Goal: Task Accomplishment & Management: Complete application form

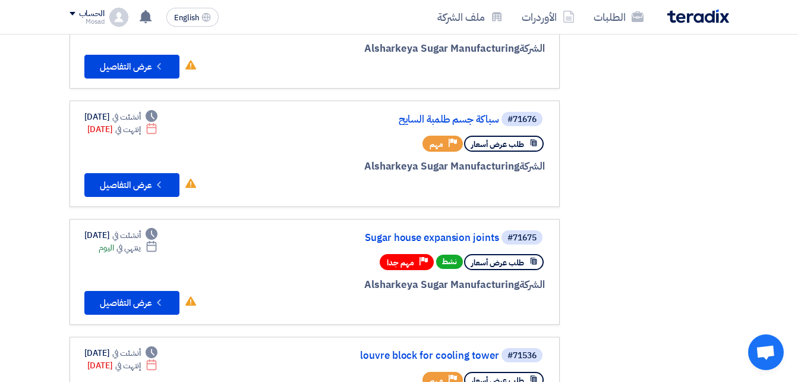
scroll to position [297, 0]
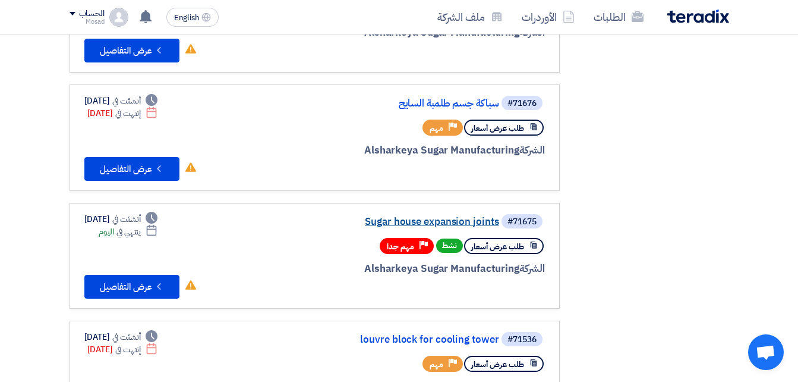
click at [446, 220] on link "Sugar house expansion joints" at bounding box center [381, 221] width 238 height 11
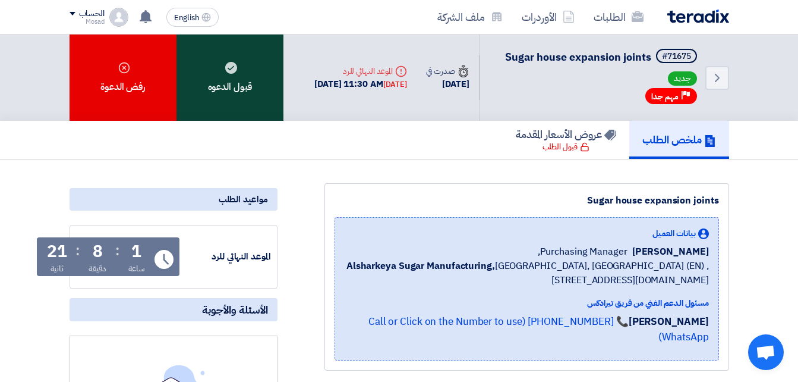
click at [253, 84] on div "قبول الدعوه" at bounding box center [230, 77] width 107 height 86
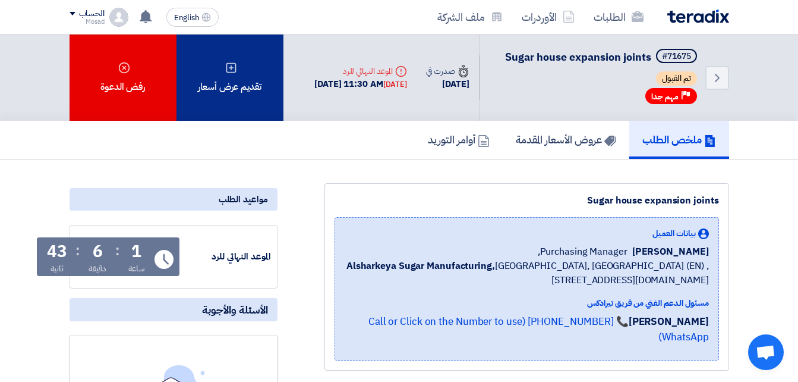
click at [247, 101] on div "تقديم عرض أسعار" at bounding box center [230, 77] width 107 height 86
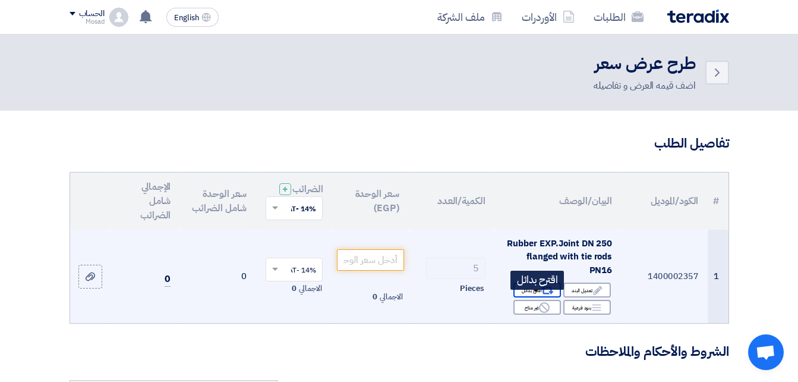
click at [534, 296] on div "Alternative اقترح بدائل" at bounding box center [538, 289] width 48 height 15
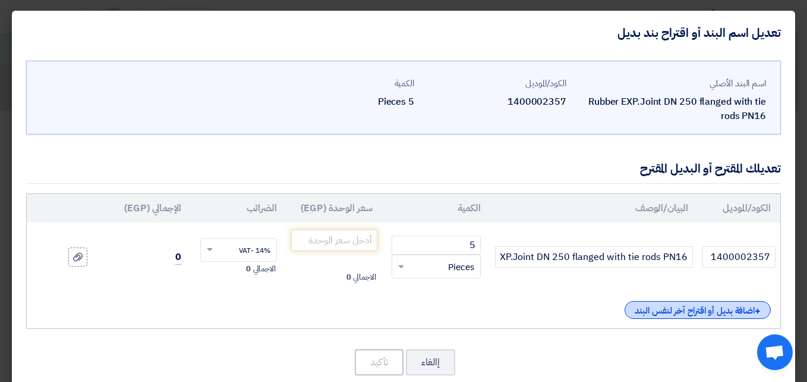
click at [640, 312] on div "+ اضافة بديل أو اقتراح آخر لنفس البند" at bounding box center [698, 310] width 146 height 18
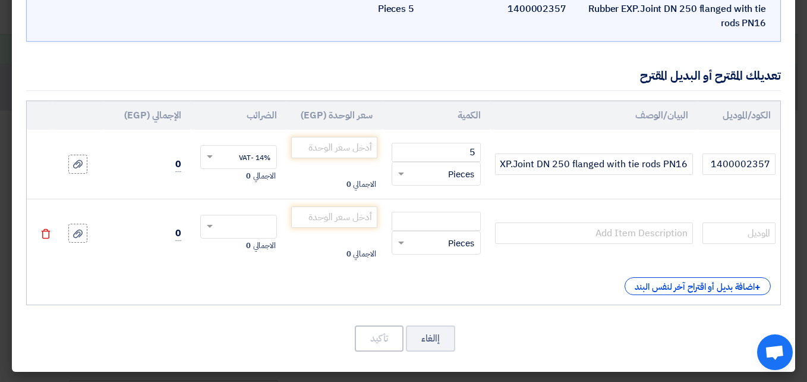
scroll to position [93, 0]
click at [663, 286] on div "+ اضافة بديل أو اقتراح آخر لنفس البند" at bounding box center [698, 285] width 146 height 18
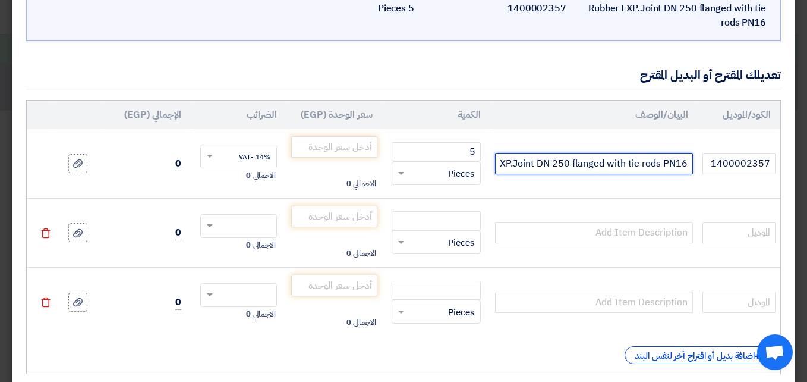
click at [615, 171] on input "Rubber EXP.Joint DN 250 flanged with tie rods PN16" at bounding box center [593, 163] width 197 height 21
click at [692, 159] on input "Rubber EXP.Joint DN 250 flanged with tie rods PN16" at bounding box center [593, 163] width 197 height 21
type input "نايوني Rubber EXP.Joint DN 250 flanged with tie rods PN16"
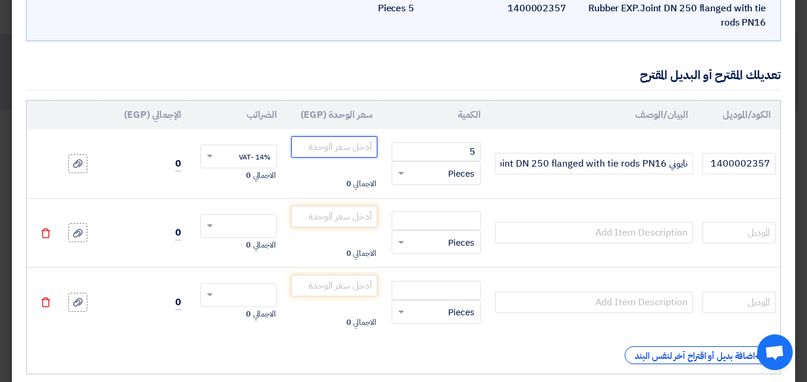
click at [370, 144] on input "number" at bounding box center [334, 146] width 86 height 21
type input "7650"
click at [83, 165] on icon at bounding box center [78, 164] width 10 height 10
click at [0, 0] on input "file" at bounding box center [0, 0] width 0 height 0
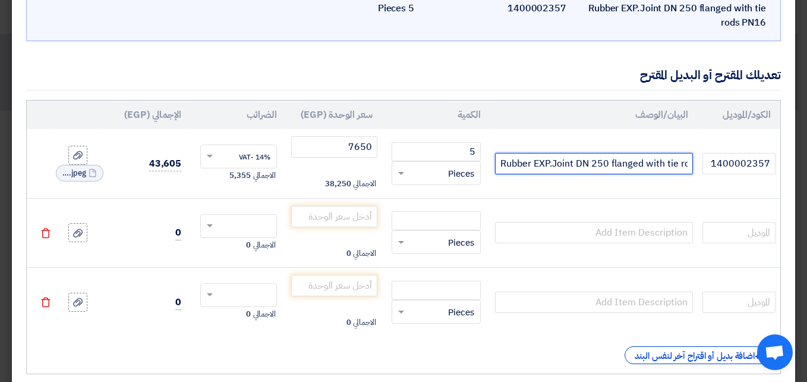
scroll to position [0, -64]
drag, startPoint x: 690, startPoint y: 162, endPoint x: 486, endPoint y: 160, distance: 204.5
click at [486, 160] on tr "1400002357 نايوني Rubber EXP.Joint DN 250 flanged with tie rods PN16 5 RFQ_STEP…" at bounding box center [404, 163] width 754 height 69
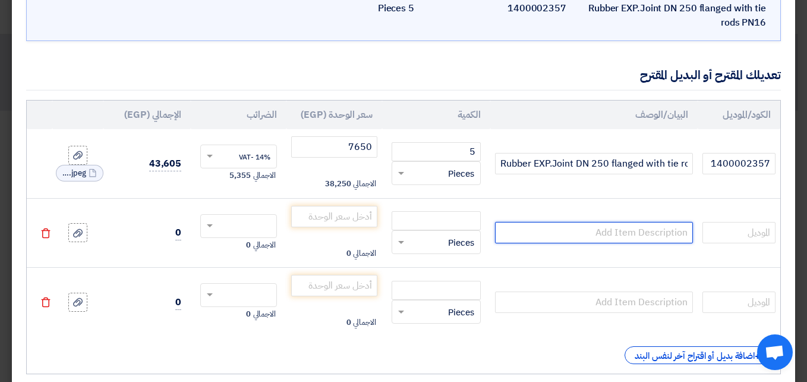
click at [556, 231] on input "text" at bounding box center [593, 232] width 197 height 21
paste input "نايوني Rubber EXP.Joint DN 250 flanged with tie rods PN16"
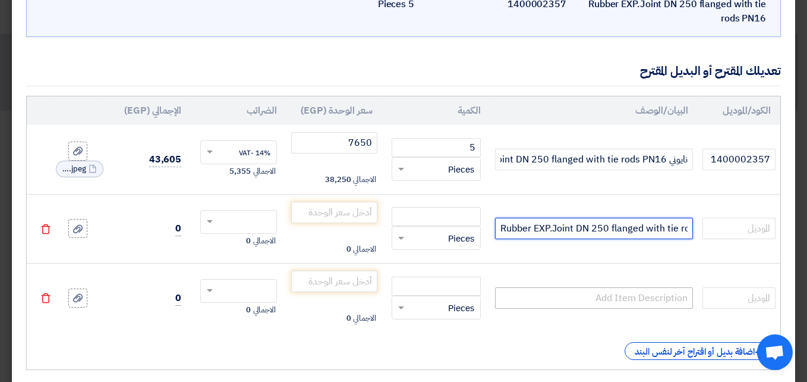
scroll to position [119, 0]
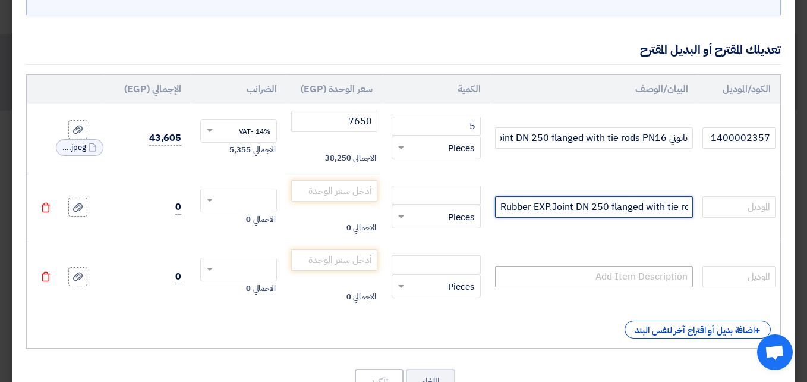
type input "نايوني Rubber EXP.Joint DN 250 flanged with tie rods PN16"
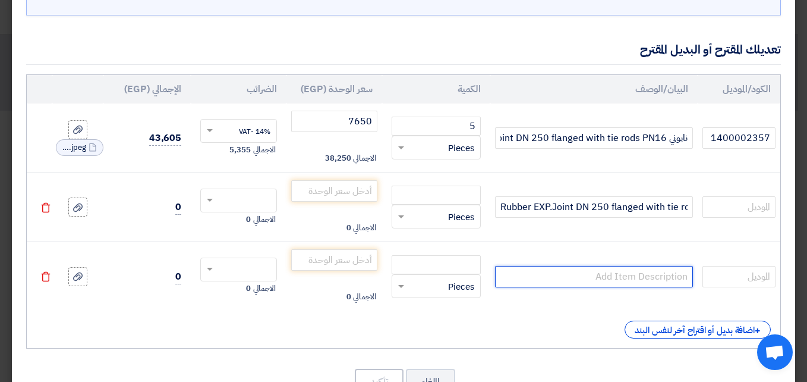
click at [593, 278] on input "text" at bounding box center [593, 276] width 197 height 21
paste input "نايوني Rubber EXP.Joint DN 250 flanged with tie rods PN16"
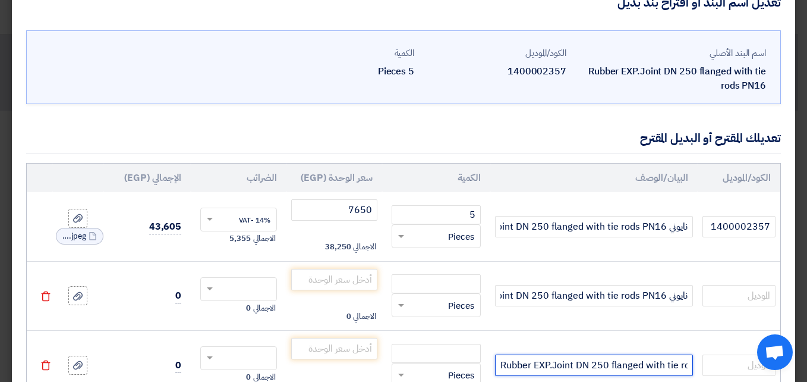
scroll to position [59, 0]
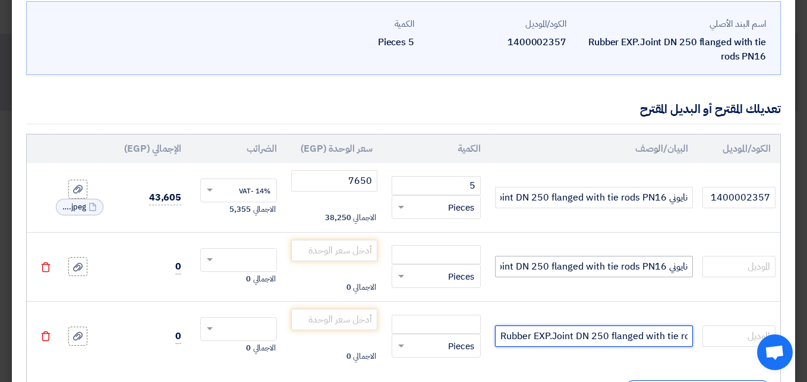
type input "نايوني Rubber EXP.Joint DN 250 flanged with tie rods PN16"
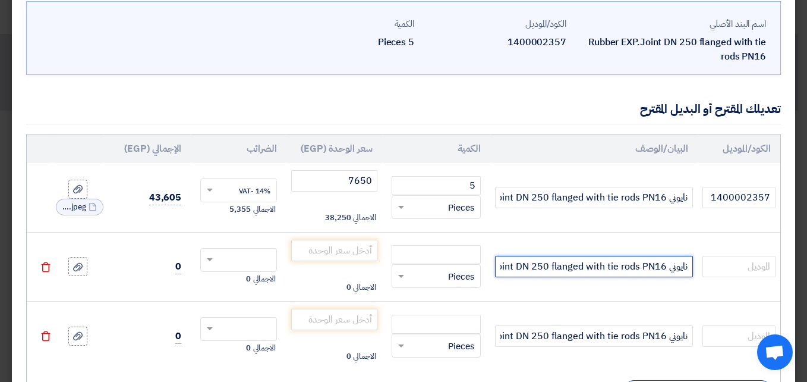
scroll to position [0, 1]
drag, startPoint x: 669, startPoint y: 269, endPoint x: 701, endPoint y: 265, distance: 32.4
click at [701, 265] on tr "نايوني Rubber EXP.Joint DN 250 flanged with tie rods PN16 RFQ_STEP1.ITEMS.2.TYP…" at bounding box center [404, 267] width 754 height 70
click at [83, 265] on icon at bounding box center [78, 267] width 10 height 10
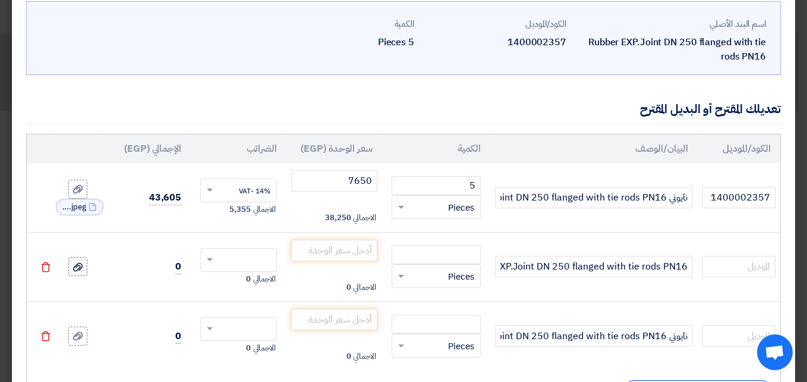
click at [0, 0] on input "file" at bounding box center [0, 0] width 0 height 0
click at [685, 263] on input "Rubber EXP.Joint DN 250 flanged with tie rods PN16" at bounding box center [593, 266] width 197 height 21
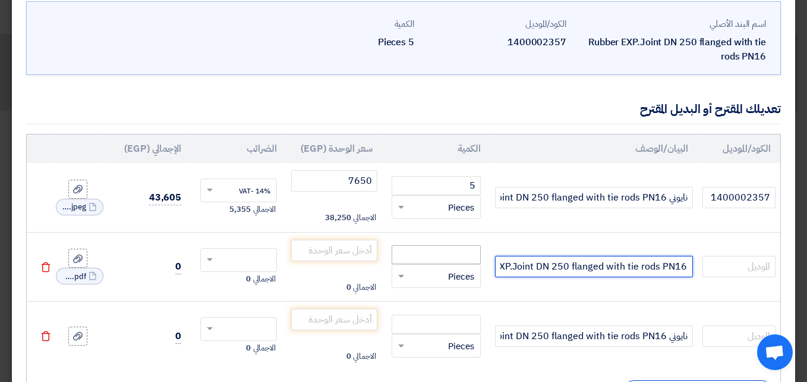
scroll to position [0, -77]
drag, startPoint x: 692, startPoint y: 264, endPoint x: 479, endPoint y: 260, distance: 212.9
click at [479, 260] on tr "CRANRRubber EXP.Joint DN 250 flanged with tie rods PN16 RFQ_STEP1.ITEMS.2.TYPE_…" at bounding box center [404, 267] width 754 height 70
type input "CRANRRubber EXP.Joint DN 250 flanged with tie rods PN16"
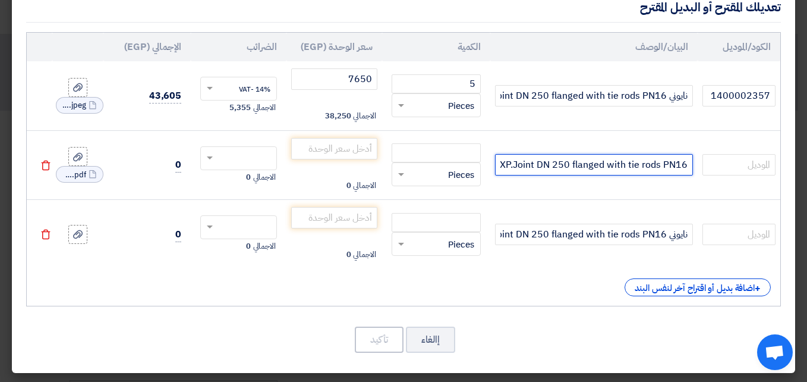
scroll to position [162, 0]
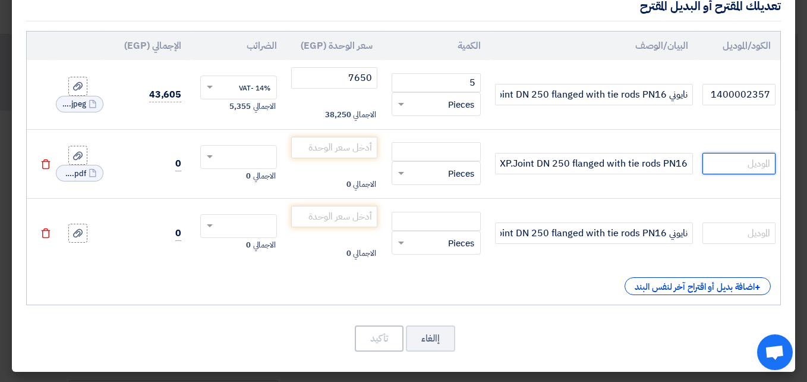
click at [731, 163] on input "text" at bounding box center [739, 163] width 73 height 21
type input "CRANE"
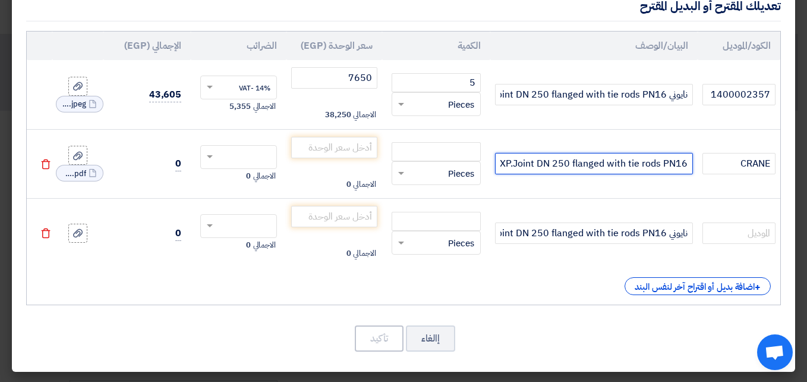
click at [686, 165] on input "CRANRRubber EXP.Joint DN 250 flanged with tie rods PN16" at bounding box center [593, 163] width 197 height 21
type input "انجليزي CRANRRubber EXP.Joint DN 250 flanged with tie rods PN16"
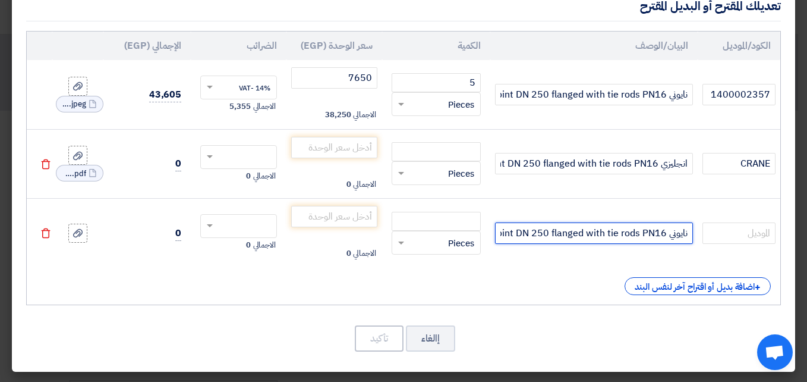
scroll to position [0, 1]
drag, startPoint x: 668, startPoint y: 234, endPoint x: 688, endPoint y: 234, distance: 20.2
click at [688, 234] on input "نايوني Rubber EXP.Joint DN 250 flanged with tie rods PN16" at bounding box center [593, 232] width 197 height 21
type input "Rubber EXP.Joint DN 250 flanged with tie rods PN16"
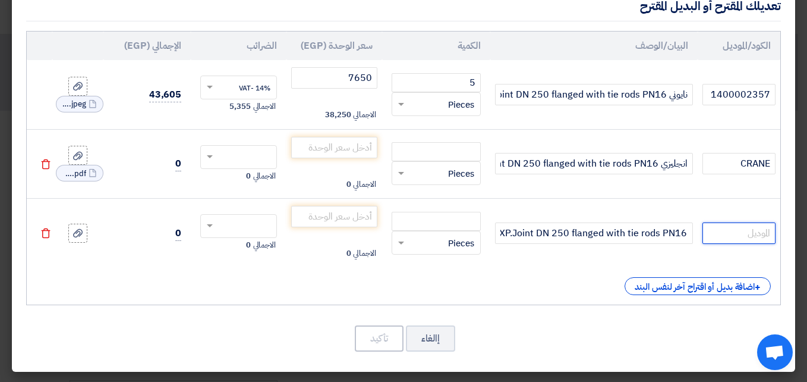
click at [743, 235] on input "text" at bounding box center [739, 232] width 73 height 21
type input "ش"
type input "ARSEN"
click at [441, 153] on input "number" at bounding box center [436, 151] width 89 height 19
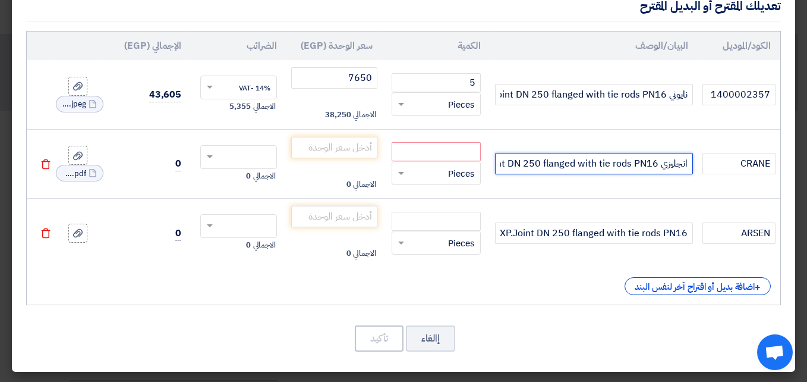
click at [582, 168] on input "انجليزي CRANRRubber EXP.Joint DN 250 flanged with tie rods PN16" at bounding box center [593, 163] width 197 height 21
drag, startPoint x: 530, startPoint y: 163, endPoint x: 507, endPoint y: 159, distance: 23.1
click at [507, 159] on input "انجليزي CRANRRubber EXP.Joint DN 250 flanged with tie rods PN16" at bounding box center [593, 163] width 197 height 21
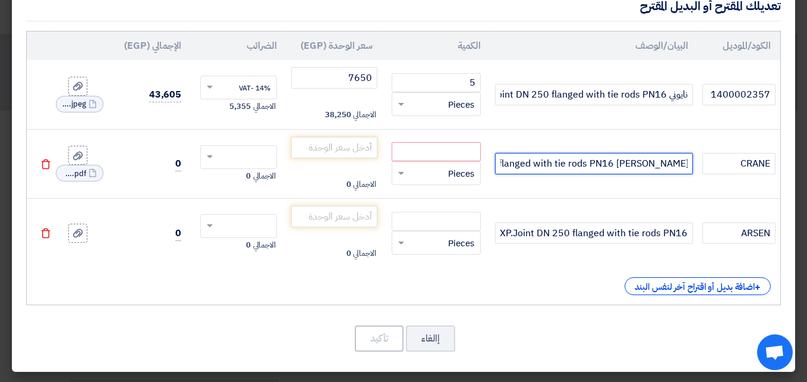
type input "انجليزي [PERSON_NAME] EXP.Joint DN 250 flanged with tie rods PN16"
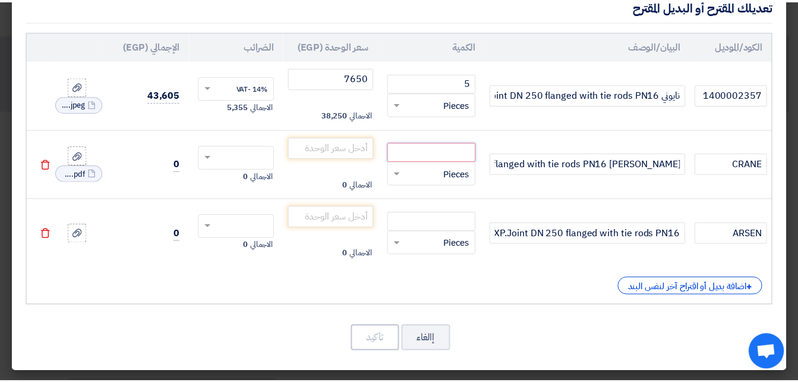
scroll to position [0, 0]
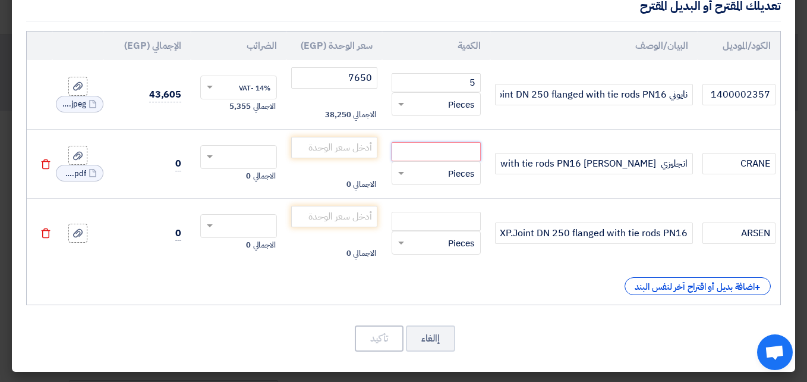
click at [433, 155] on input "number" at bounding box center [436, 151] width 89 height 19
type input "5"
click at [350, 143] on input "number" at bounding box center [334, 147] width 86 height 21
click at [349, 149] on input "number" at bounding box center [334, 147] width 86 height 21
type input "8900"
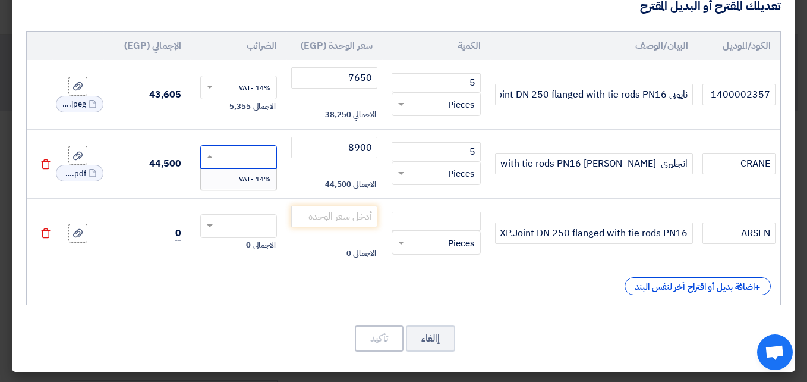
click at [253, 149] on input "text" at bounding box center [246, 158] width 51 height 19
click at [255, 174] on span "14% -VAT" at bounding box center [255, 179] width 32 height 11
click at [440, 220] on input "number" at bounding box center [436, 221] width 89 height 19
type input "5"
click at [364, 218] on input "number" at bounding box center [334, 216] width 86 height 21
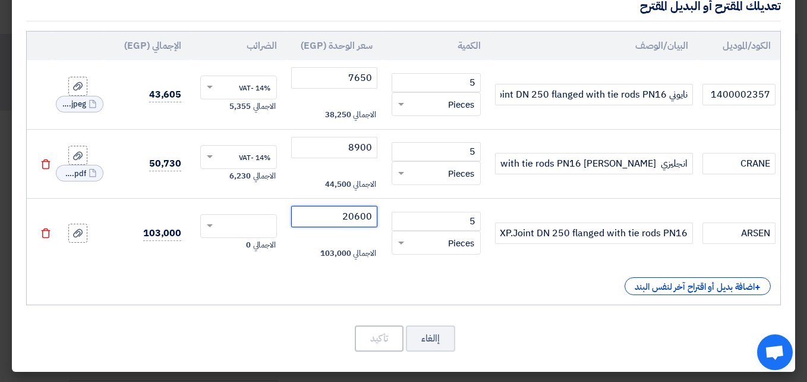
type input "20600"
click at [247, 222] on input "text" at bounding box center [246, 227] width 51 height 19
click at [250, 248] on span "14% -VAT" at bounding box center [255, 248] width 32 height 11
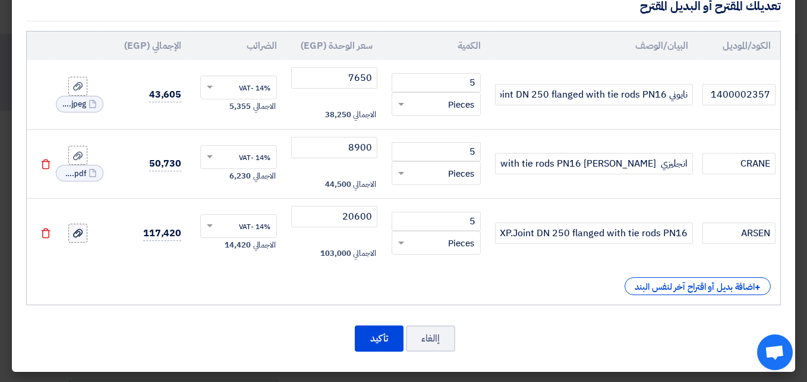
click at [83, 230] on icon at bounding box center [78, 233] width 10 height 10
click at [0, 0] on input "file" at bounding box center [0, 0] width 0 height 0
click at [83, 232] on use at bounding box center [78, 233] width 10 height 8
click at [0, 0] on input "file" at bounding box center [0, 0] width 0 height 0
click at [87, 240] on label at bounding box center [77, 233] width 19 height 19
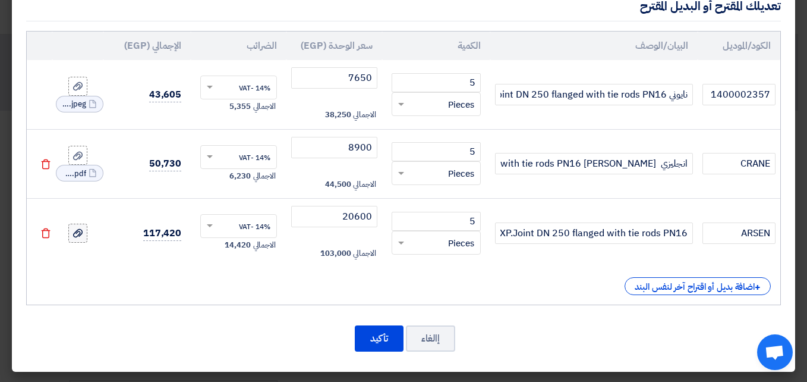
click at [0, 0] on input "file" at bounding box center [0, 0] width 0 height 0
click at [83, 237] on icon at bounding box center [78, 233] width 10 height 10
click at [0, 0] on input "file" at bounding box center [0, 0] width 0 height 0
click at [83, 234] on use at bounding box center [78, 233] width 10 height 8
click at [0, 0] on input "file" at bounding box center [0, 0] width 0 height 0
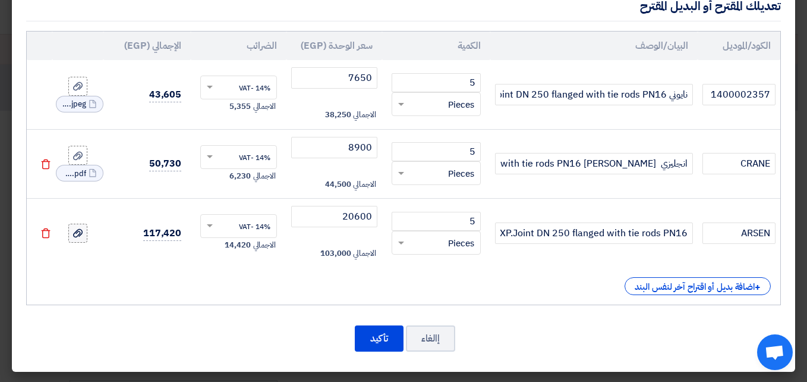
click at [79, 235] on label at bounding box center [77, 233] width 19 height 19
click at [0, 0] on input "file" at bounding box center [0, 0] width 0 height 0
click at [87, 233] on label at bounding box center [77, 233] width 19 height 19
click at [0, 0] on input "file" at bounding box center [0, 0] width 0 height 0
click at [84, 239] on div at bounding box center [78, 233] width 12 height 14
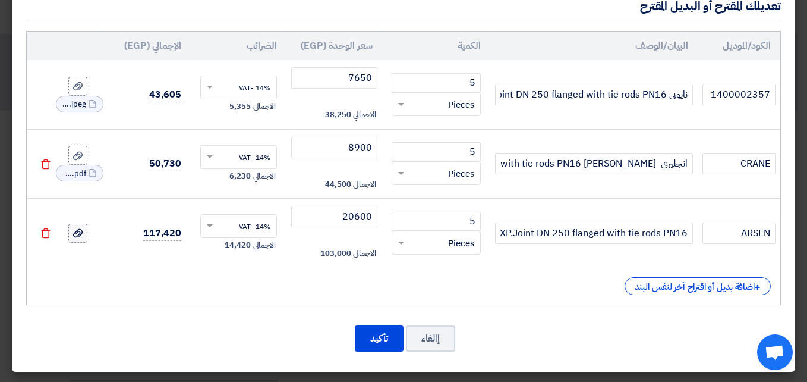
click at [0, 0] on input "file" at bounding box center [0, 0] width 0 height 0
click at [369, 345] on button "تأكيد" at bounding box center [379, 338] width 49 height 26
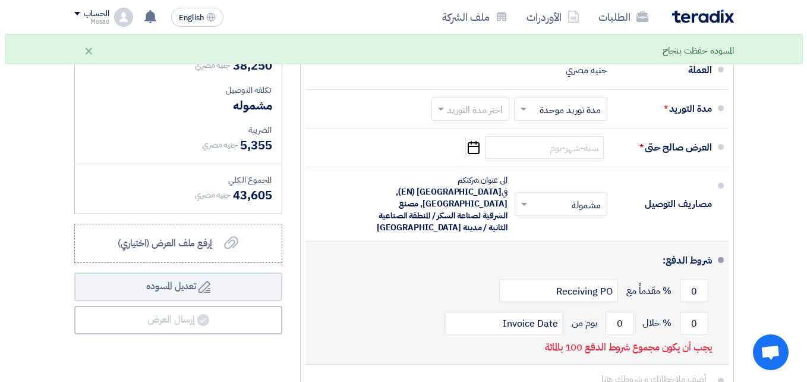
scroll to position [416, 0]
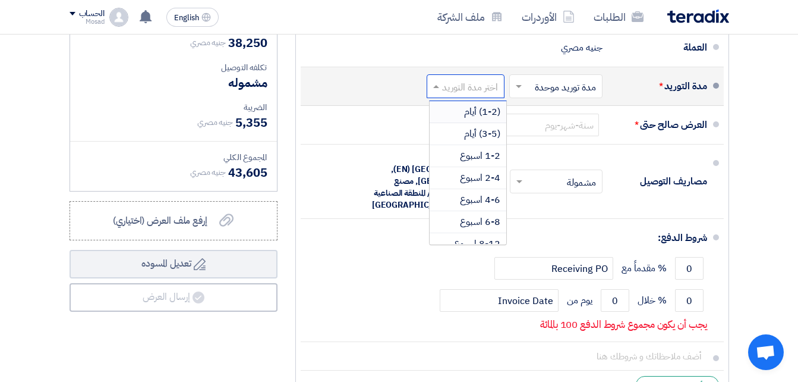
click at [461, 87] on div at bounding box center [465, 86] width 77 height 17
click at [487, 139] on span "(3-5) أيام" at bounding box center [482, 134] width 36 height 14
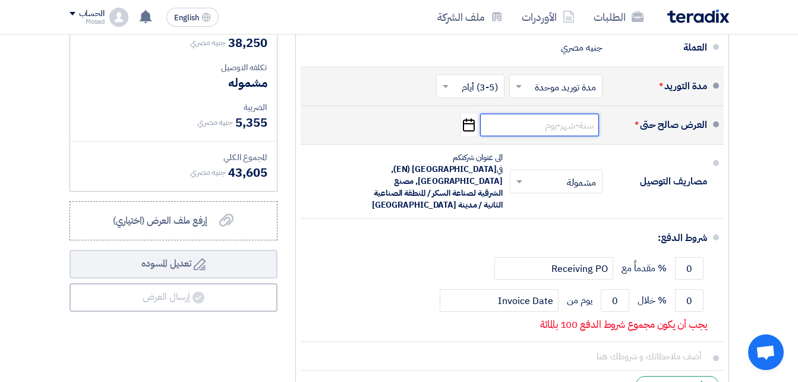
click at [558, 136] on input at bounding box center [539, 125] width 119 height 23
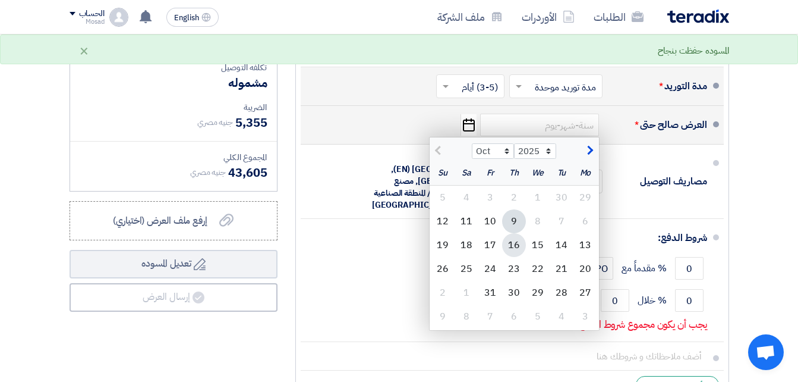
click at [517, 255] on div "16" at bounding box center [514, 245] width 24 height 24
type input "[DATE]"
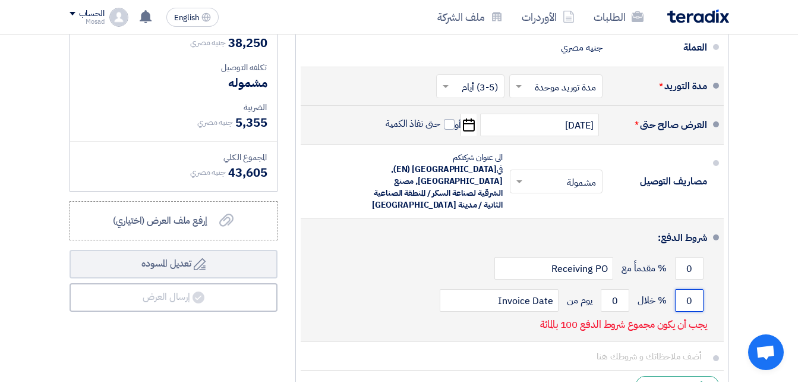
click at [692, 299] on input "0" at bounding box center [689, 300] width 29 height 23
type input "100"
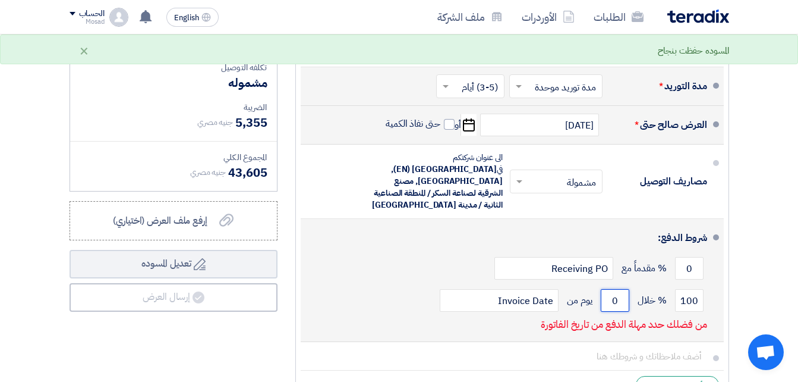
drag, startPoint x: 616, startPoint y: 296, endPoint x: 626, endPoint y: 298, distance: 9.7
click at [626, 298] on input "0" at bounding box center [615, 300] width 29 height 23
click at [621, 298] on input "0" at bounding box center [615, 300] width 29 height 23
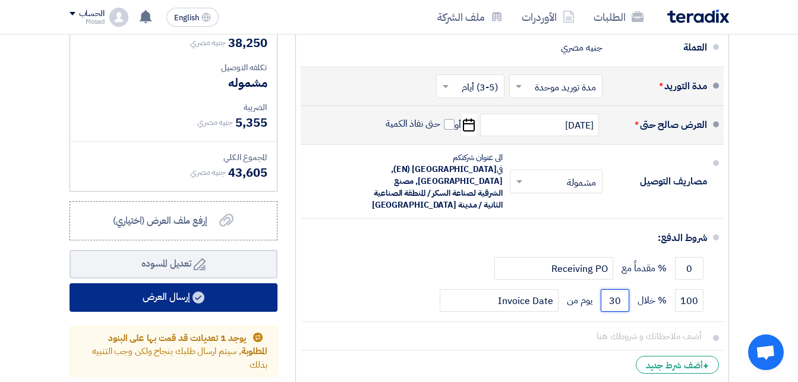
type input "30"
click at [224, 307] on button "إرسال العرض" at bounding box center [174, 297] width 208 height 29
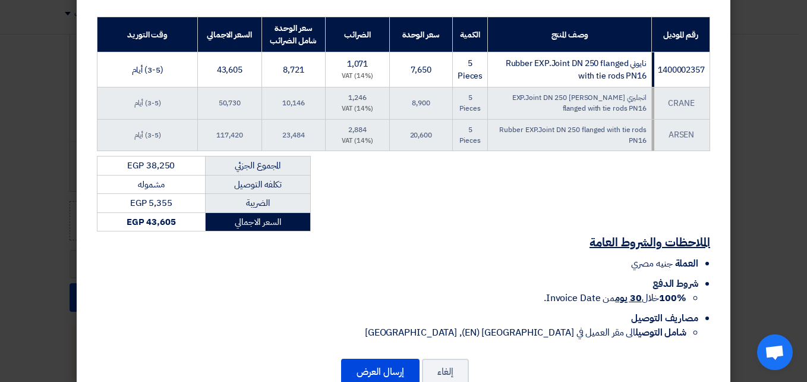
scroll to position [234, 0]
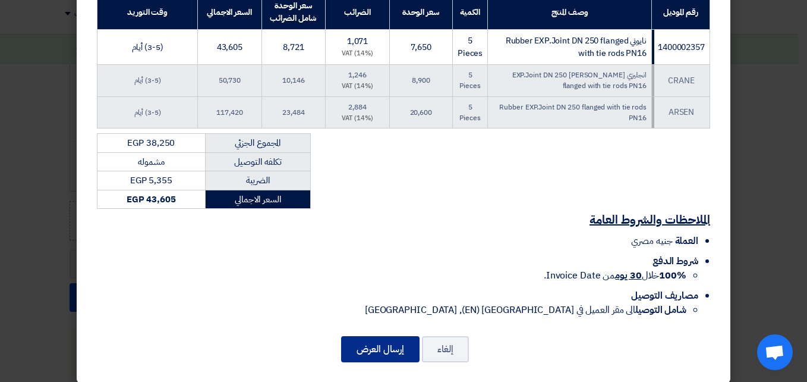
click at [392, 336] on button "إرسال العرض" at bounding box center [380, 349] width 78 height 26
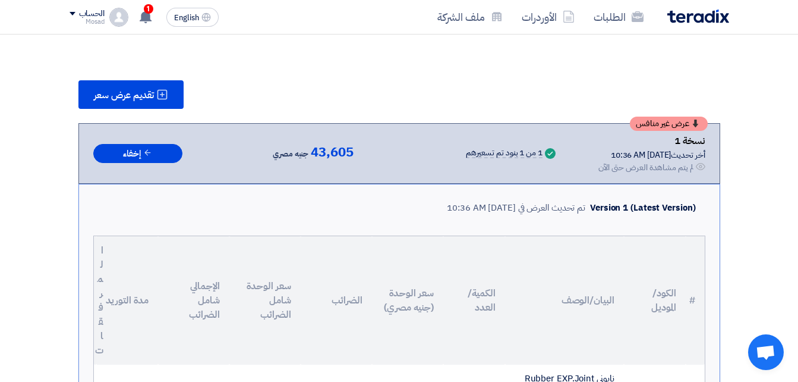
scroll to position [126, 0]
click at [151, 18] on icon at bounding box center [145, 16] width 13 height 13
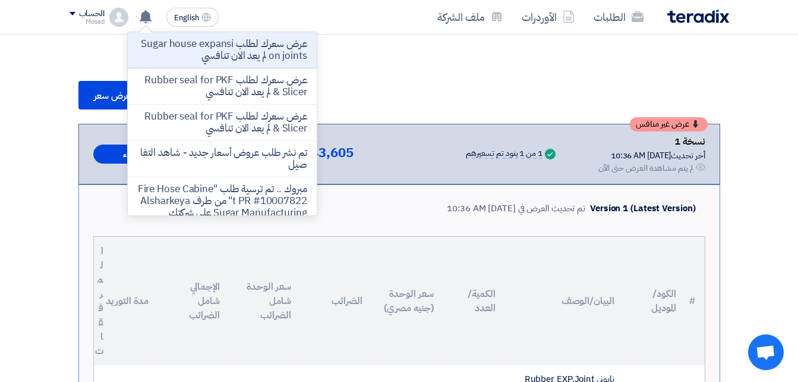
click at [220, 51] on p "عرض سعرك لطلب Sugar house expansion joints لم يعد الان تنافسي" at bounding box center [222, 50] width 170 height 24
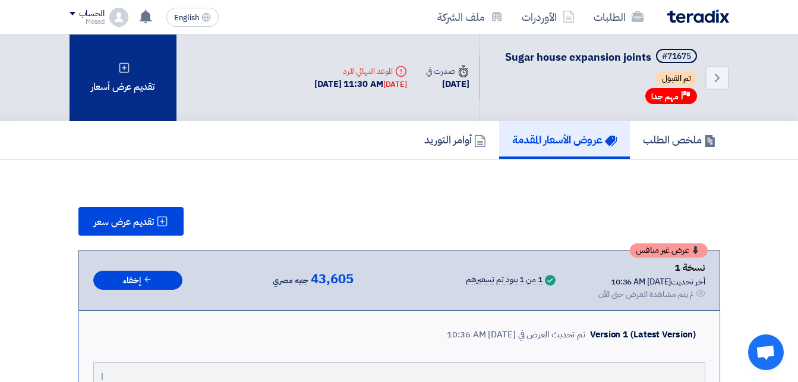
click at [139, 81] on div "تقديم عرض أسعار" at bounding box center [123, 77] width 107 height 86
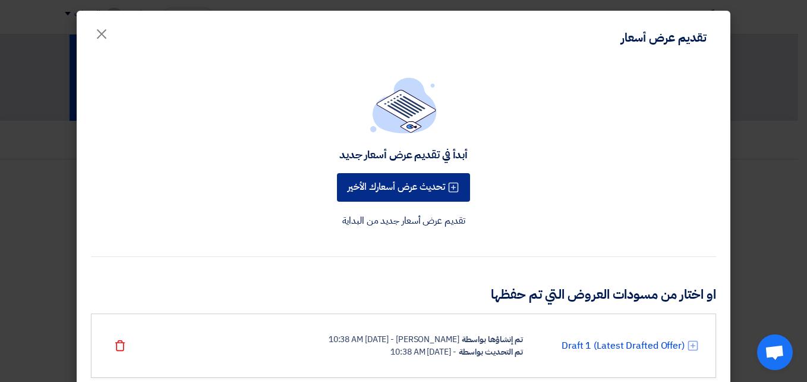
click at [423, 185] on button "تحديث عرض أسعارك الأخير" at bounding box center [403, 187] width 133 height 29
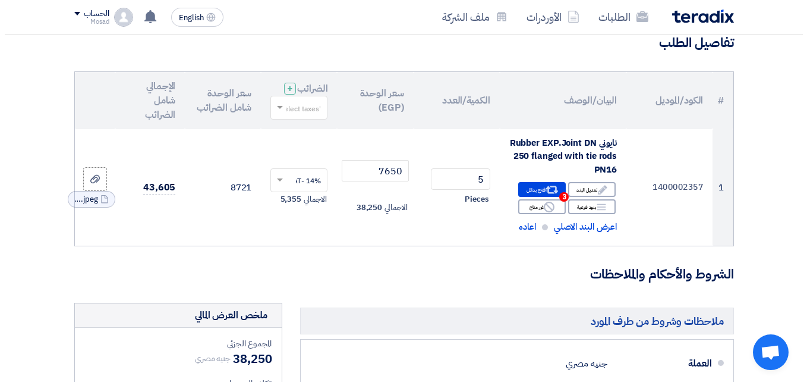
scroll to position [119, 0]
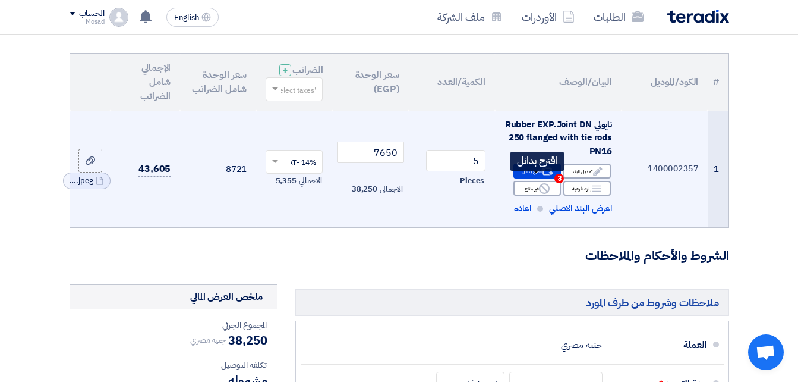
click at [527, 177] on div "Alternative اقترح بدائل 3" at bounding box center [538, 170] width 48 height 15
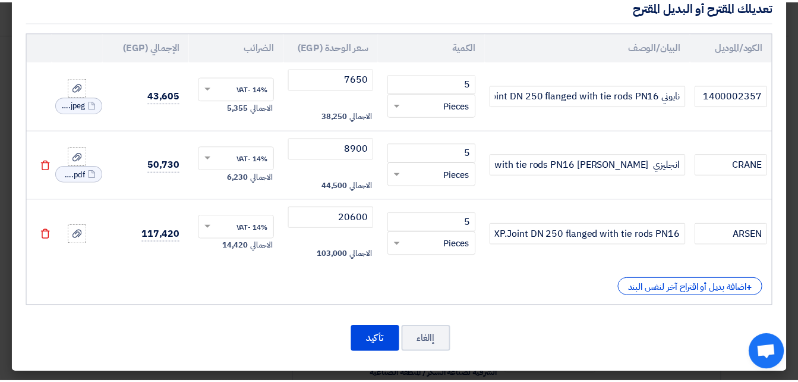
scroll to position [162, 0]
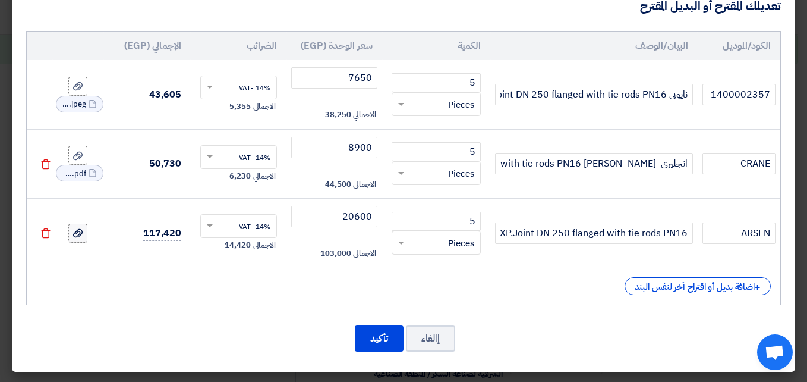
click at [83, 234] on use at bounding box center [78, 233] width 10 height 8
click at [0, 0] on input "file" at bounding box center [0, 0] width 0 height 0
click at [87, 230] on label at bounding box center [77, 233] width 19 height 19
click at [0, 0] on input "file" at bounding box center [0, 0] width 0 height 0
click at [87, 237] on label at bounding box center [77, 233] width 19 height 19
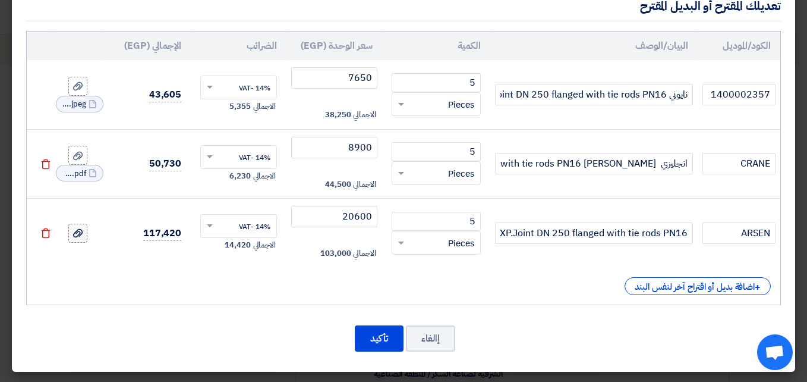
click at [0, 0] on input "file" at bounding box center [0, 0] width 0 height 0
click at [83, 231] on use at bounding box center [78, 233] width 10 height 8
click at [0, 0] on input "file" at bounding box center [0, 0] width 0 height 0
click at [83, 234] on icon at bounding box center [78, 233] width 10 height 10
click at [0, 0] on input "file" at bounding box center [0, 0] width 0 height 0
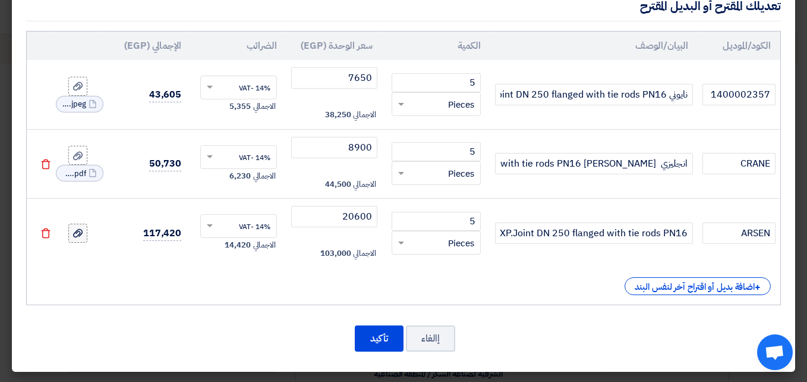
click at [83, 228] on icon at bounding box center [78, 233] width 10 height 10
click at [0, 0] on input "file" at bounding box center [0, 0] width 0 height 0
click at [83, 234] on use at bounding box center [78, 233] width 10 height 8
click at [0, 0] on input "file" at bounding box center [0, 0] width 0 height 0
click at [83, 232] on use at bounding box center [78, 233] width 10 height 8
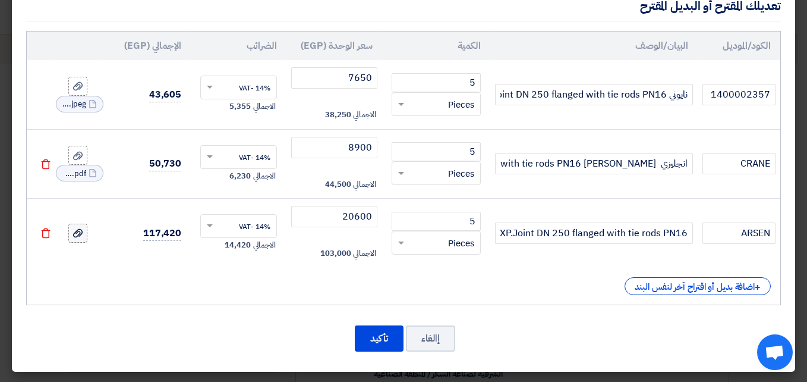
click at [0, 0] on input "file" at bounding box center [0, 0] width 0 height 0
click at [83, 231] on use at bounding box center [78, 233] width 10 height 8
click at [0, 0] on input "file" at bounding box center [0, 0] width 0 height 0
click at [83, 229] on icon at bounding box center [78, 233] width 10 height 10
click at [0, 0] on input "file" at bounding box center [0, 0] width 0 height 0
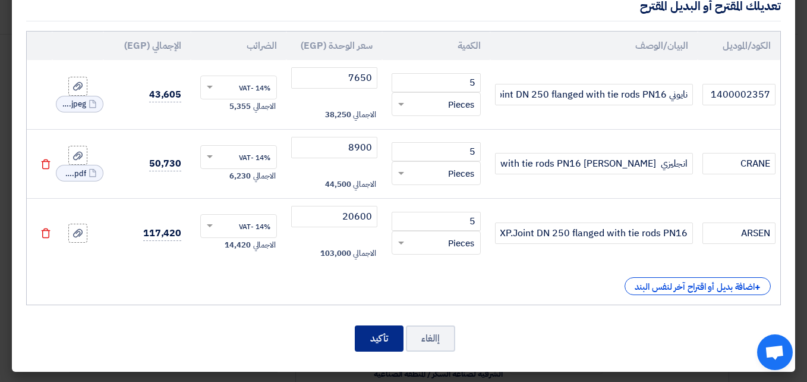
click at [375, 341] on button "تأكيد" at bounding box center [379, 338] width 49 height 26
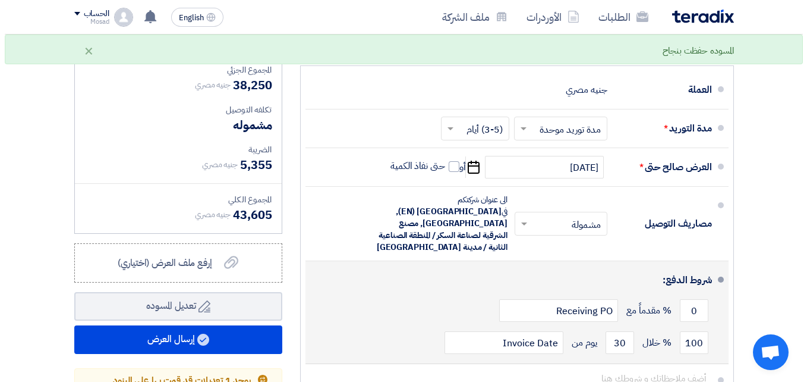
scroll to position [416, 0]
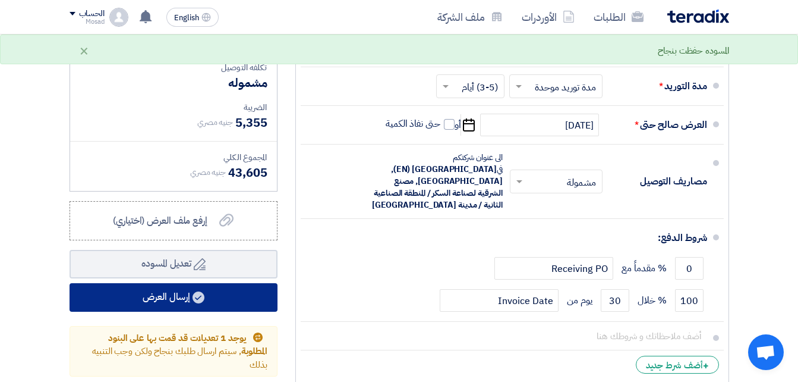
click at [206, 304] on button "إرسال العرض" at bounding box center [174, 297] width 208 height 29
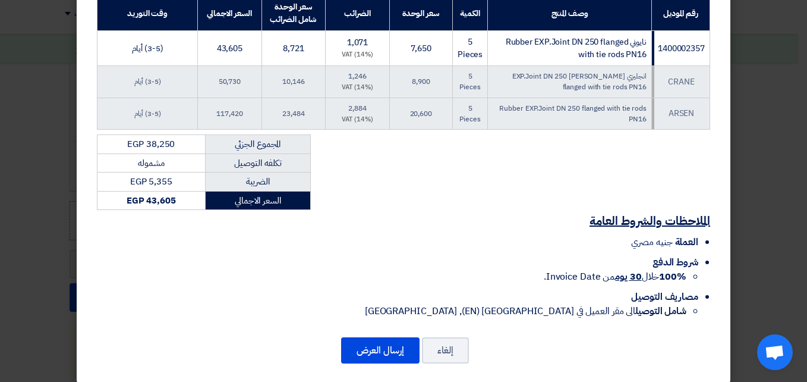
scroll to position [234, 0]
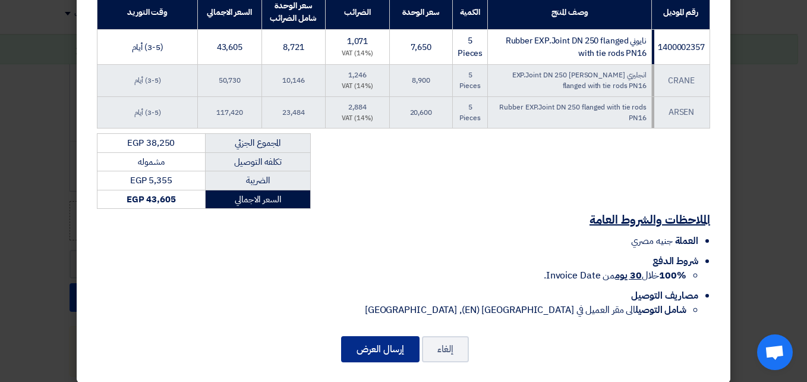
click at [364, 344] on button "إرسال العرض" at bounding box center [380, 349] width 78 height 26
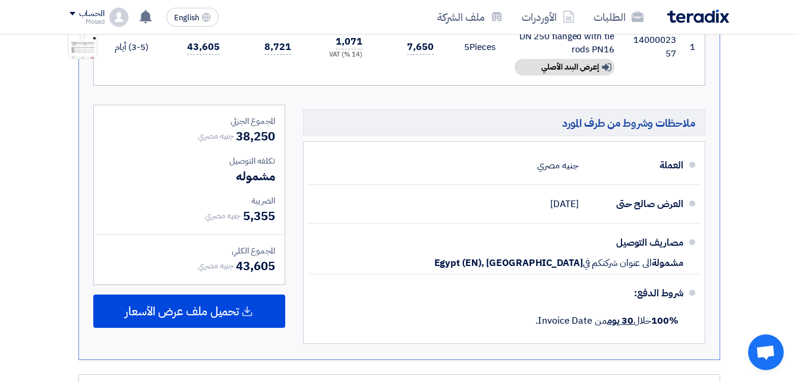
scroll to position [498, 0]
